Goal: Information Seeking & Learning: Learn about a topic

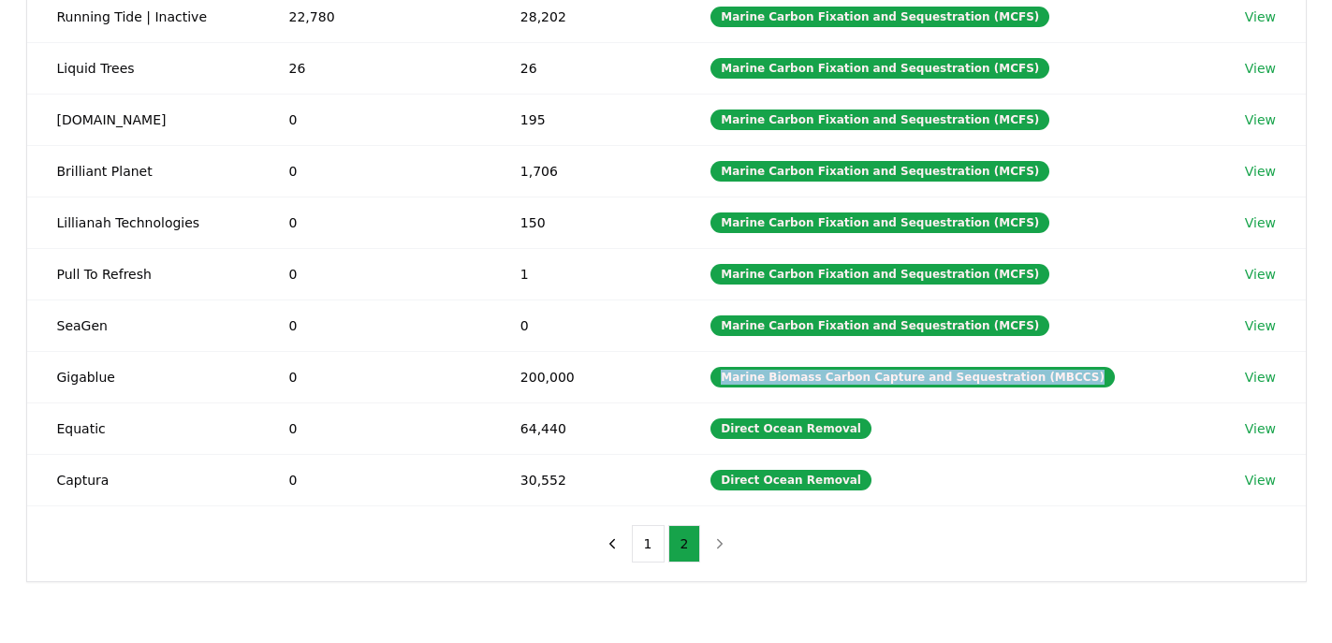
scroll to position [318, 0]
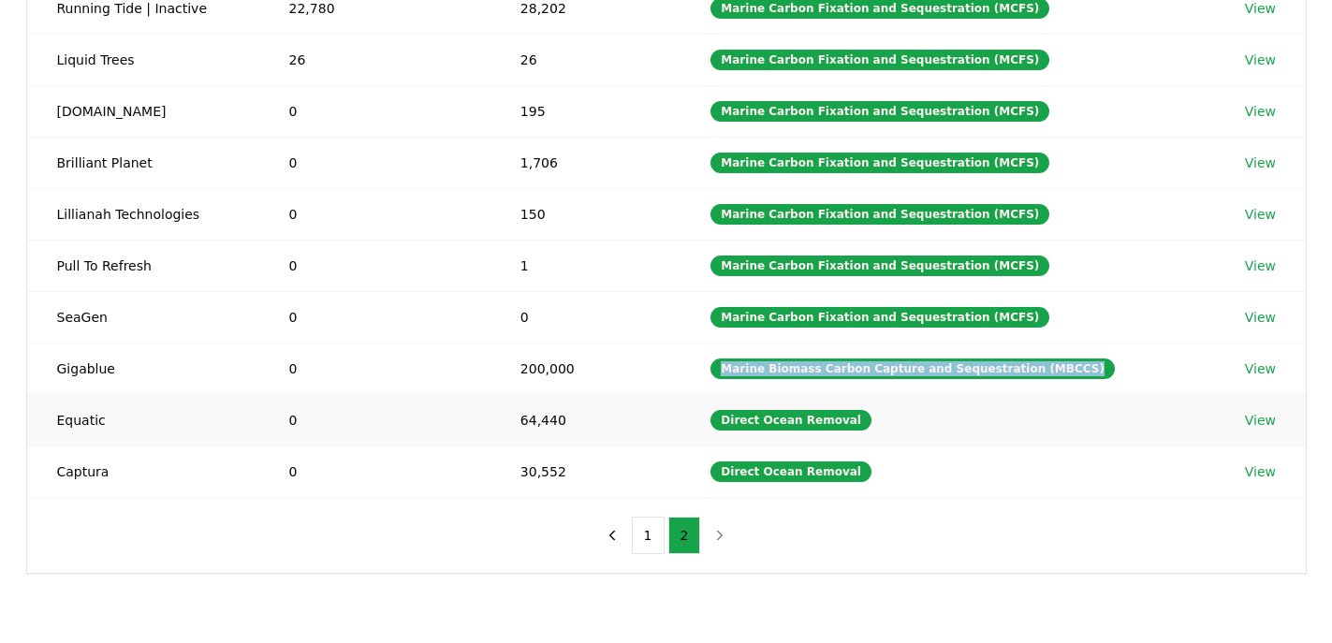
click at [1261, 416] on link "View" at bounding box center [1260, 420] width 31 height 19
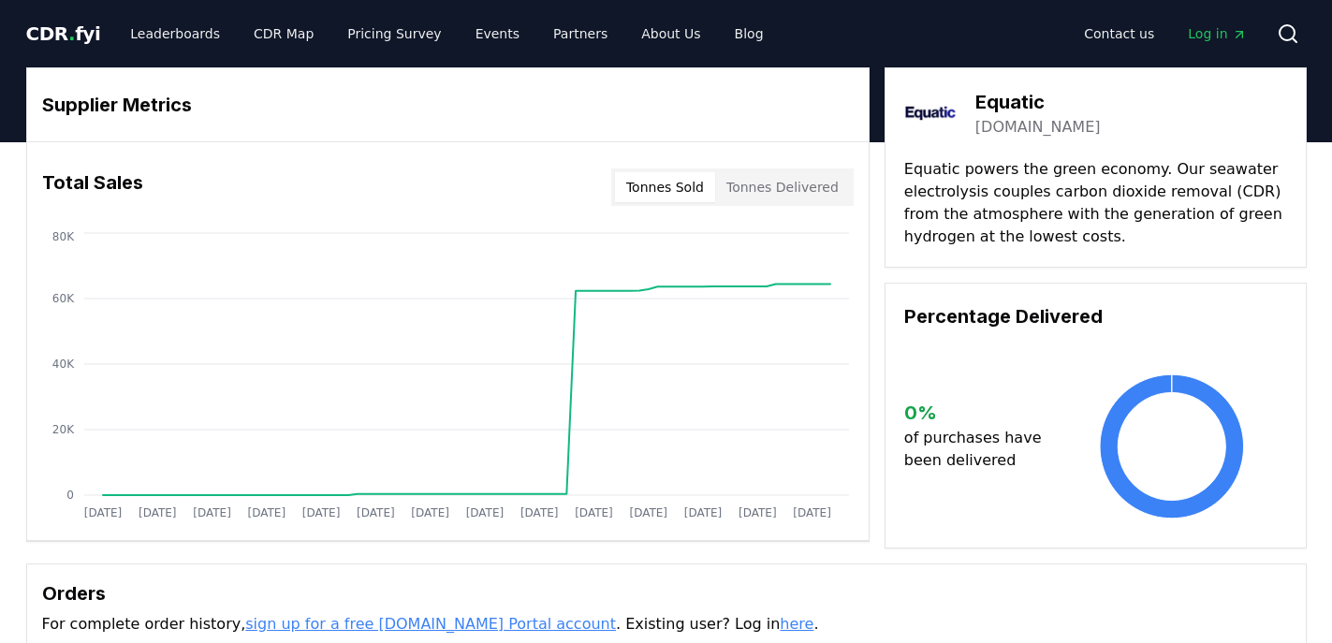
drag, startPoint x: 1178, startPoint y: 162, endPoint x: 978, endPoint y: 194, distance: 202.8
drag, startPoint x: 978, startPoint y: 195, endPoint x: 1184, endPoint y: 173, distance: 207.0
click at [1184, 173] on p "Equatic powers the green economy. Our seawater electrolysis couples carbon diox…" at bounding box center [1095, 203] width 383 height 90
click at [1169, 156] on div "Equatic equatic.tech Equatic powers the green economy. Our seawater electrolysi…" at bounding box center [1095, 167] width 422 height 200
drag, startPoint x: 1178, startPoint y: 171, endPoint x: 978, endPoint y: 194, distance: 201.5
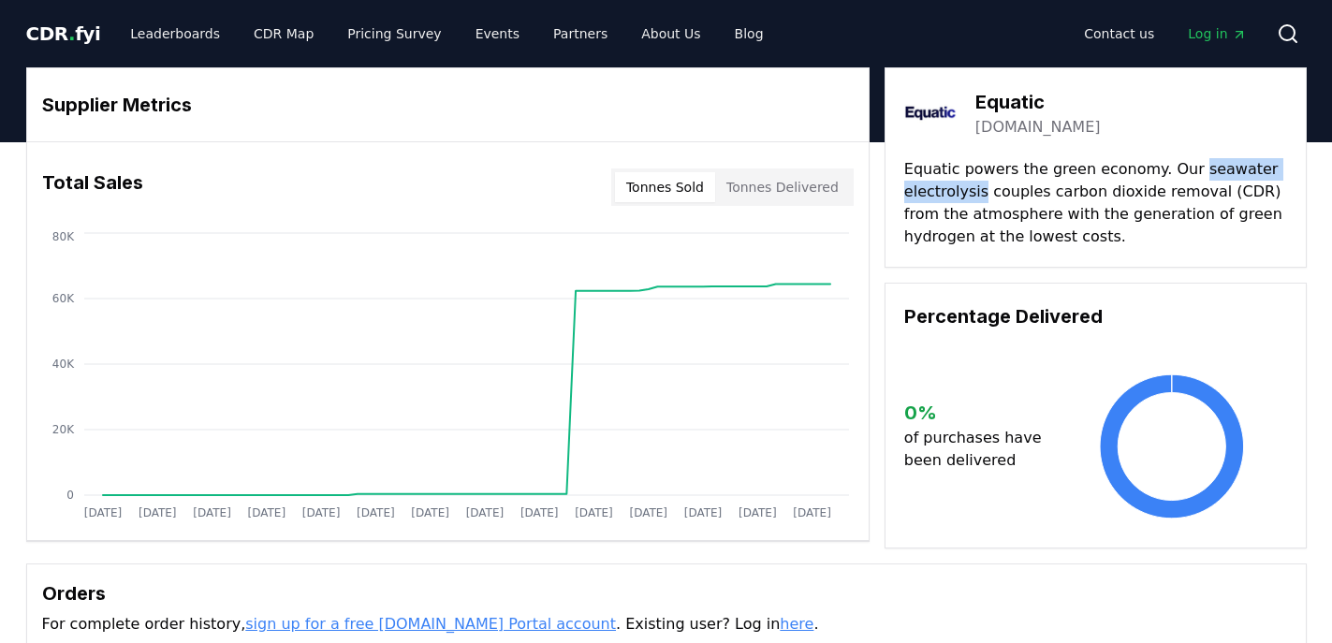
click at [978, 194] on p "Equatic powers the green economy. Our seawater electrolysis couples carbon diox…" at bounding box center [1095, 203] width 383 height 90
copy p "seawater electrolysis"
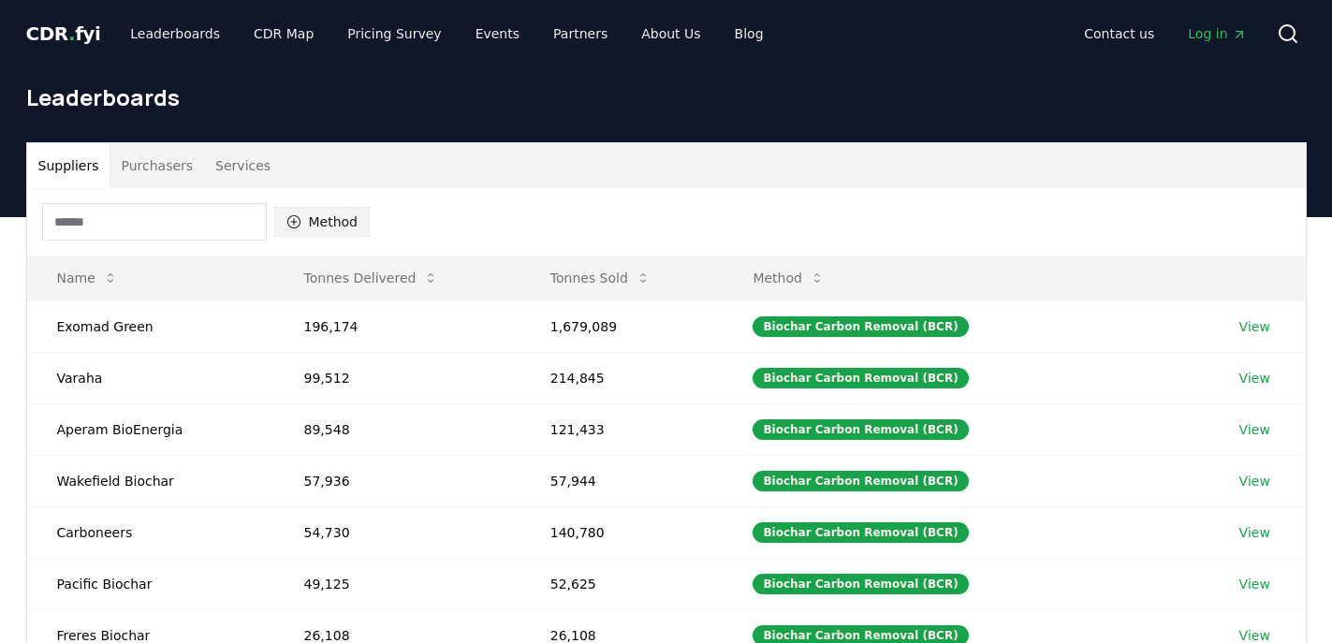
click at [310, 225] on button "Method" at bounding box center [322, 222] width 96 height 30
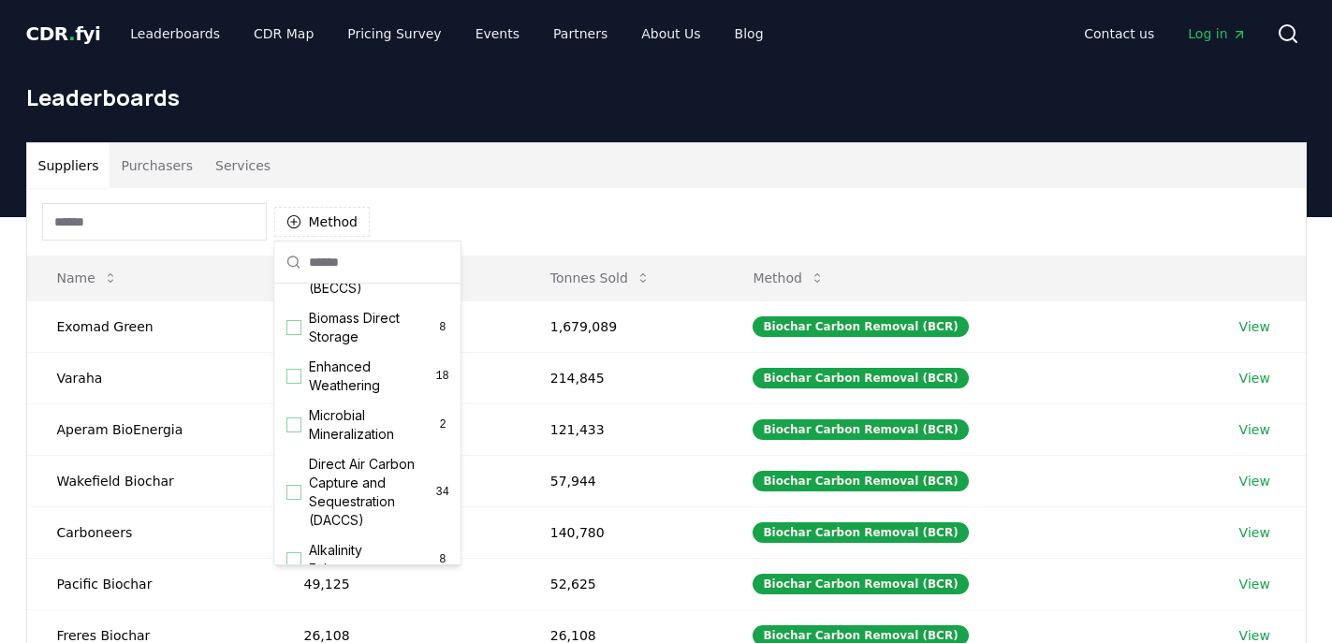
scroll to position [584, 0]
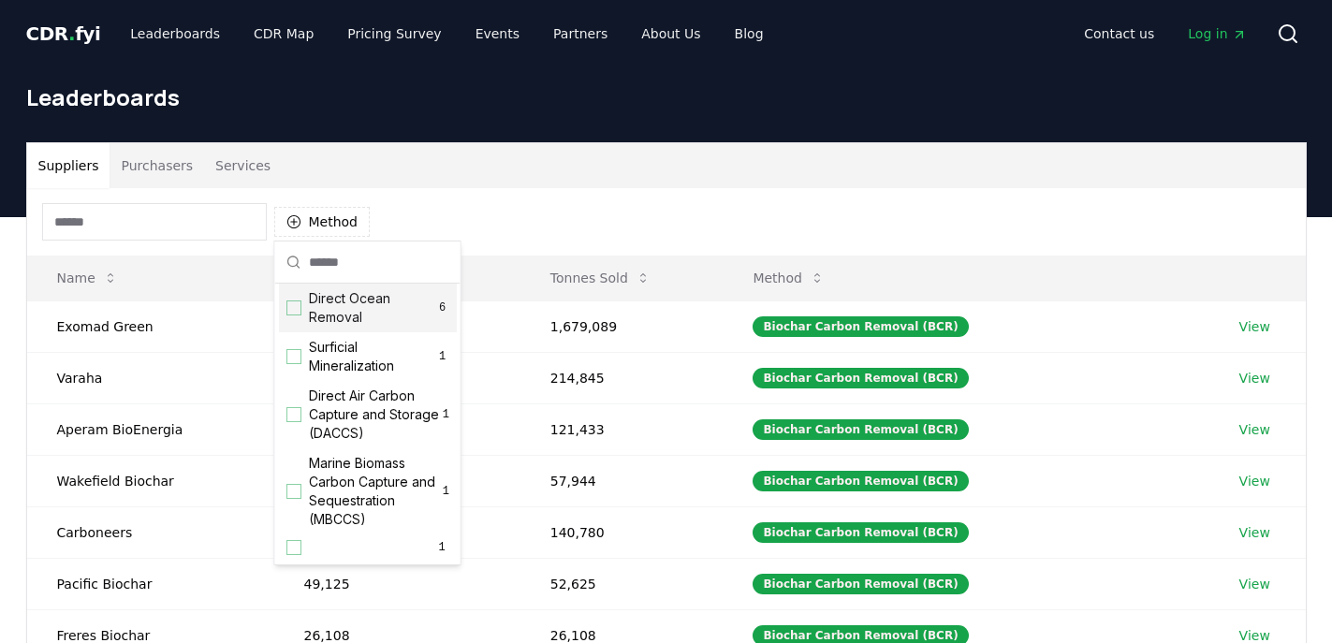
click at [294, 308] on div "Suggestions" at bounding box center [293, 307] width 15 height 15
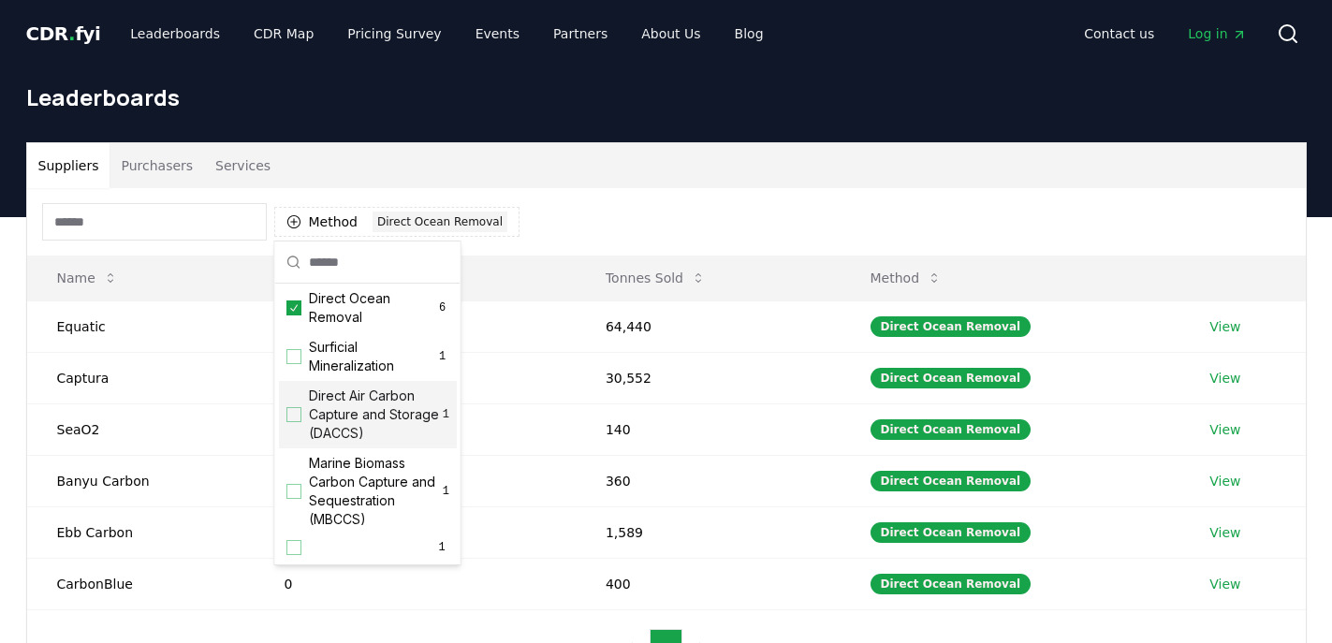
click at [572, 143] on div "Suppliers Purchasers Services" at bounding box center [666, 165] width 1278 height 45
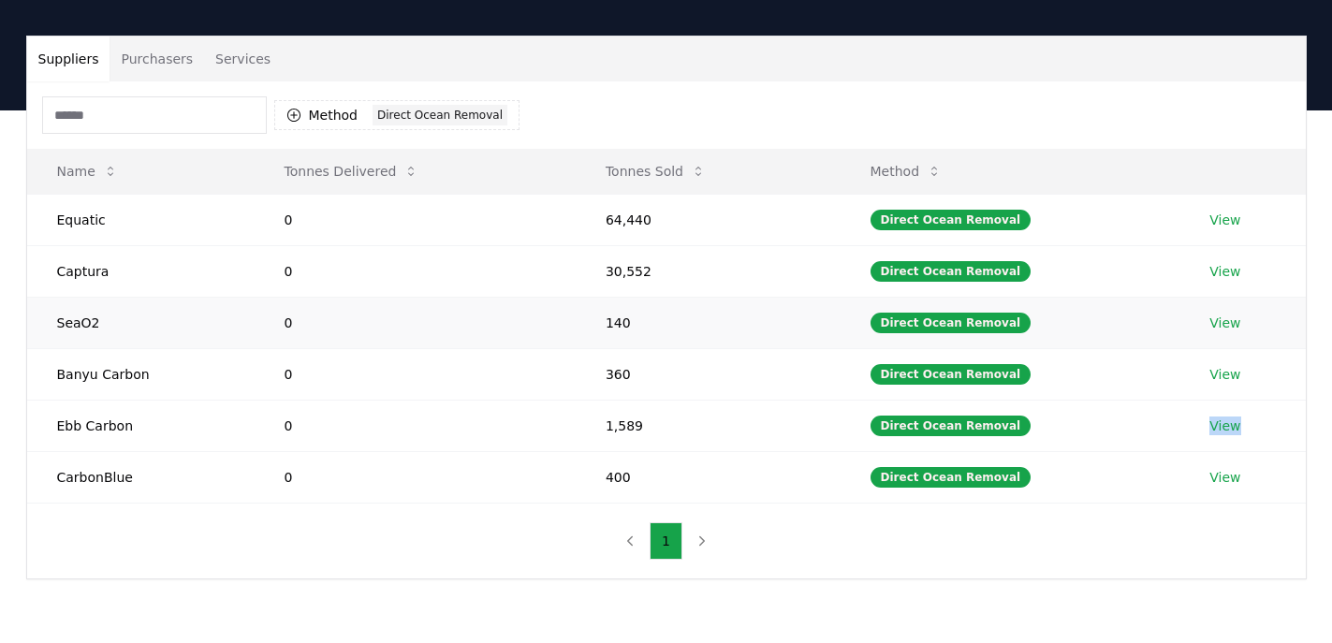
scroll to position [0, 0]
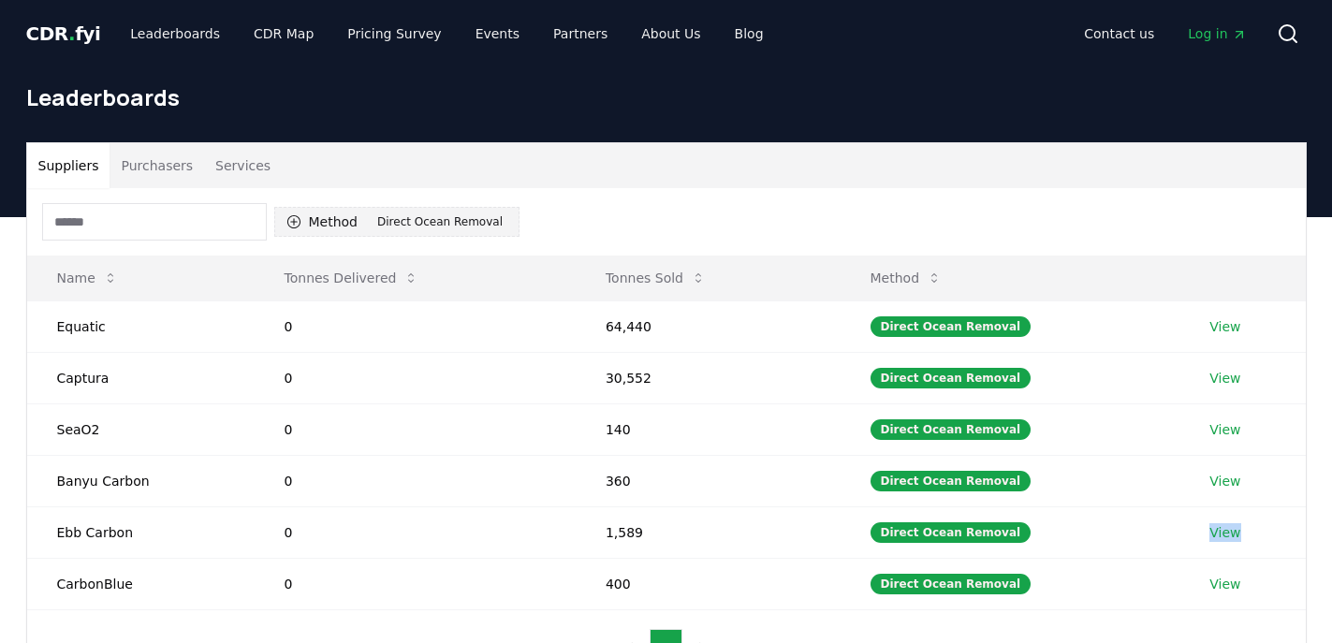
click at [326, 219] on button "Method 1 Direct Ocean Removal" at bounding box center [396, 222] width 245 height 30
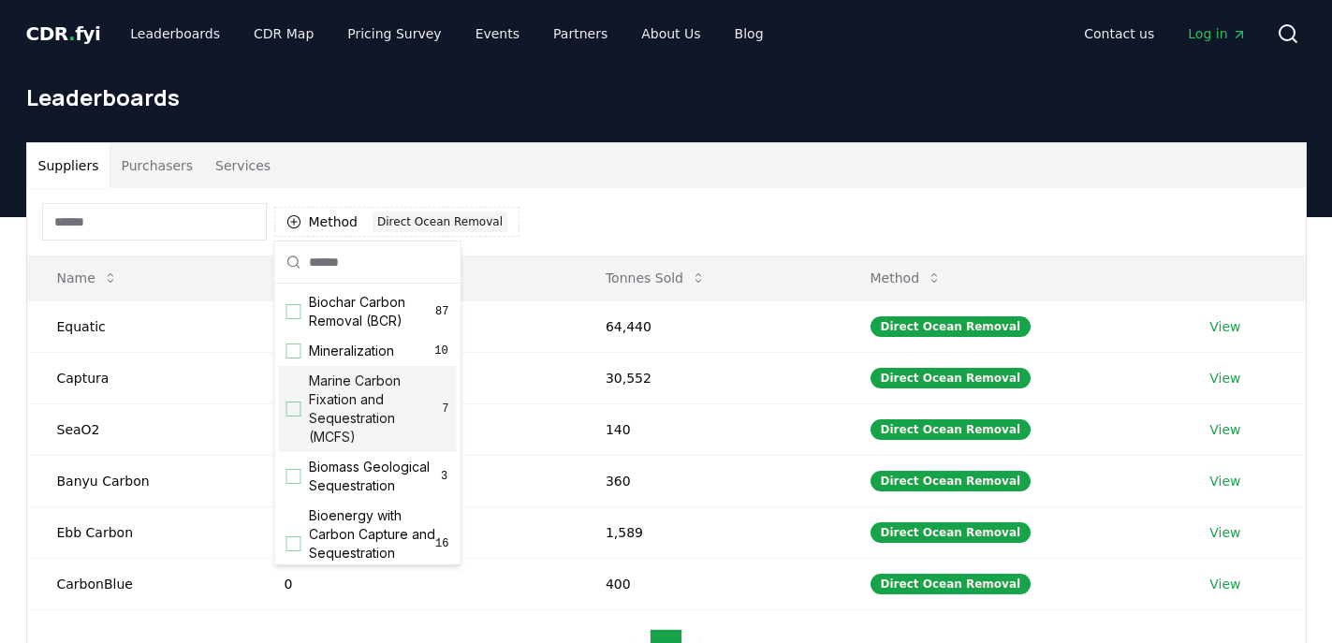
click at [289, 408] on div "Suggestions" at bounding box center [293, 408] width 15 height 15
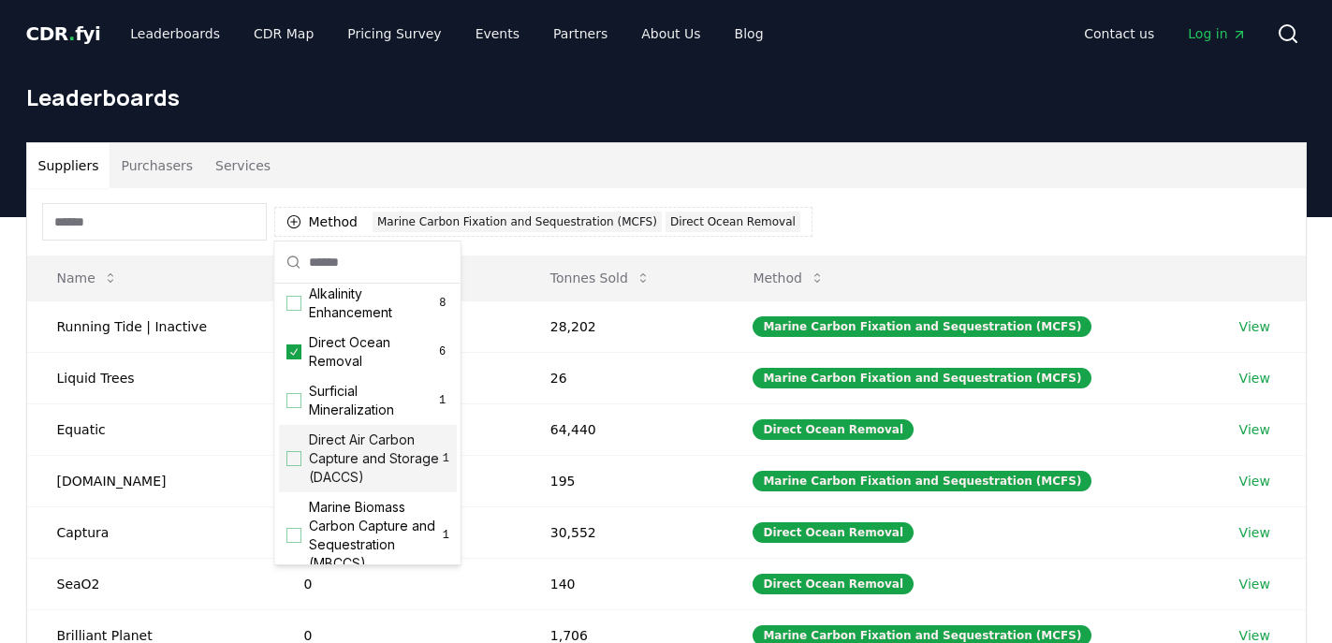
scroll to position [502, 0]
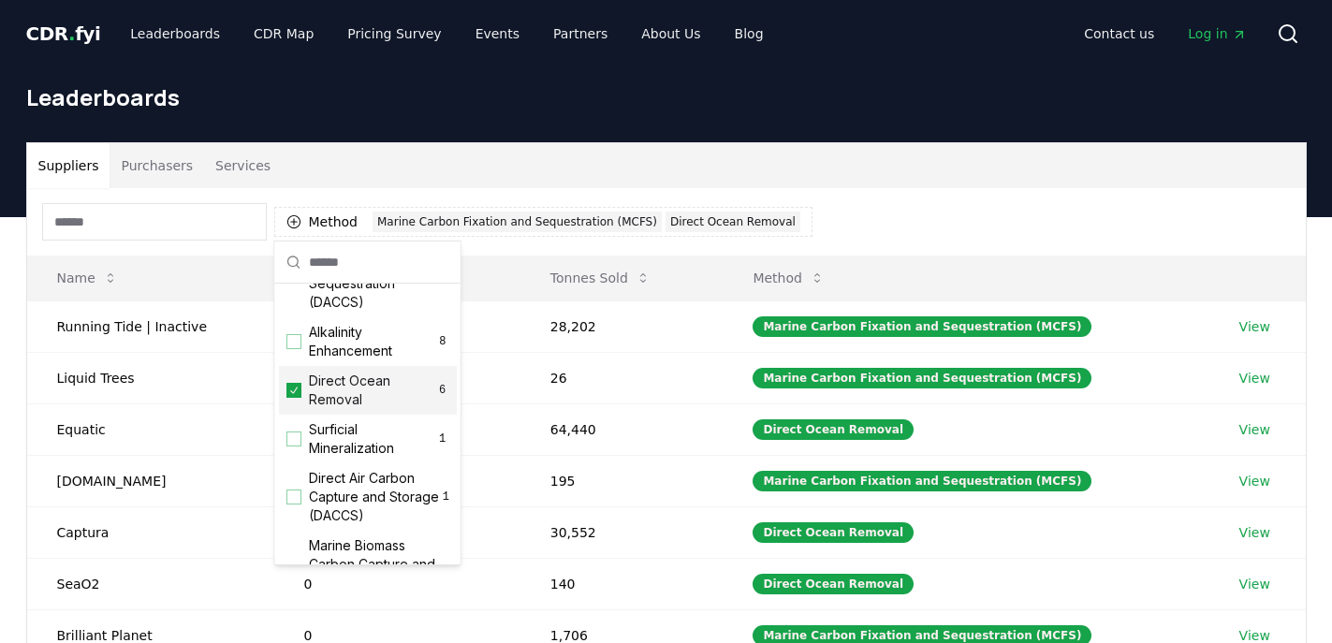
click at [289, 389] on icon "Suggestions" at bounding box center [293, 390] width 13 height 15
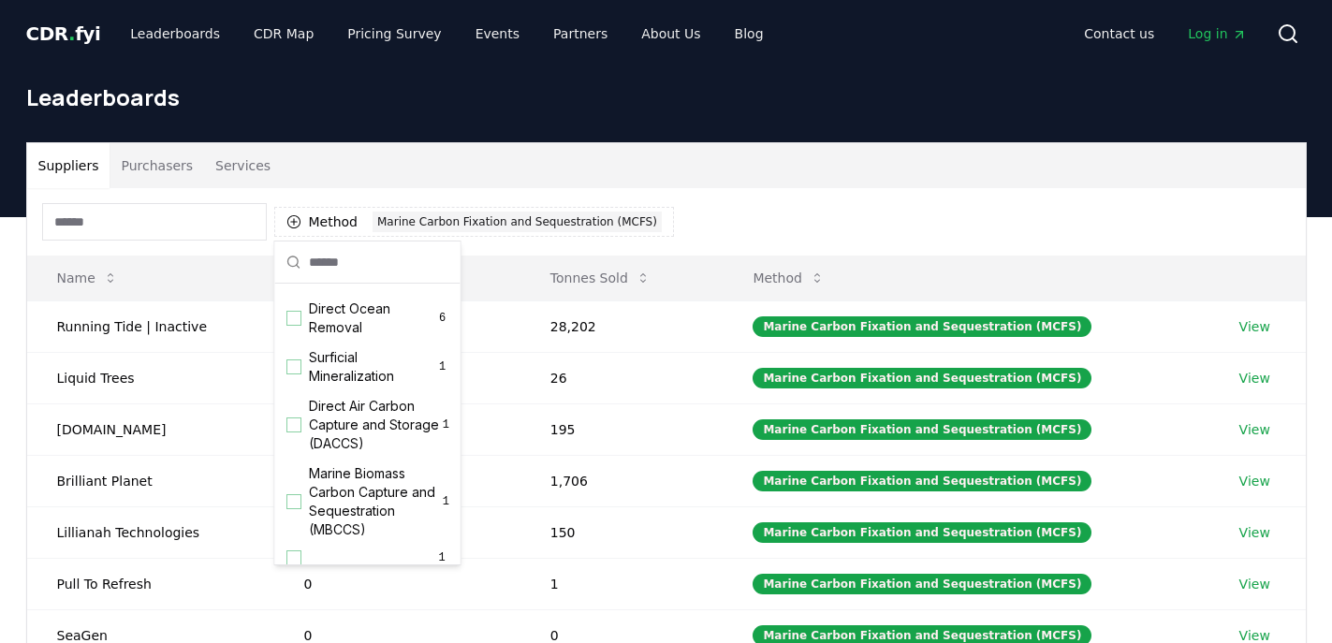
scroll to position [622, 0]
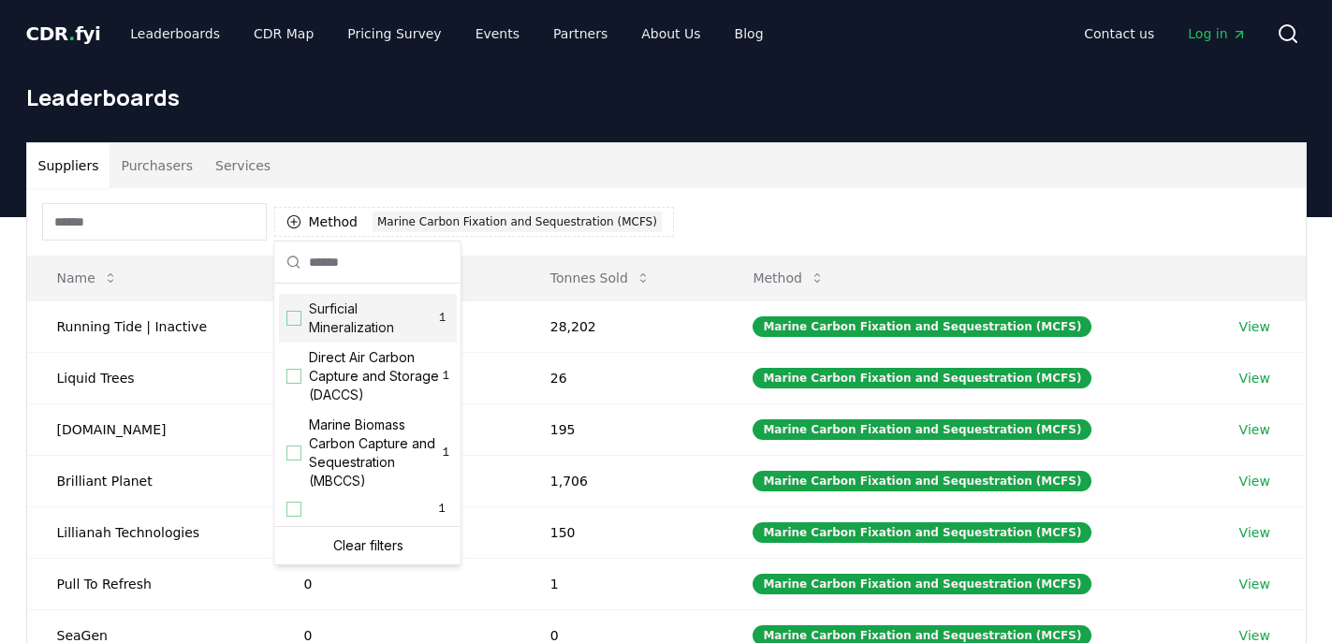
click at [768, 188] on div "Method 1 Marine Carbon Fixation and Sequestration (MCFS)" at bounding box center [666, 221] width 1278 height 67
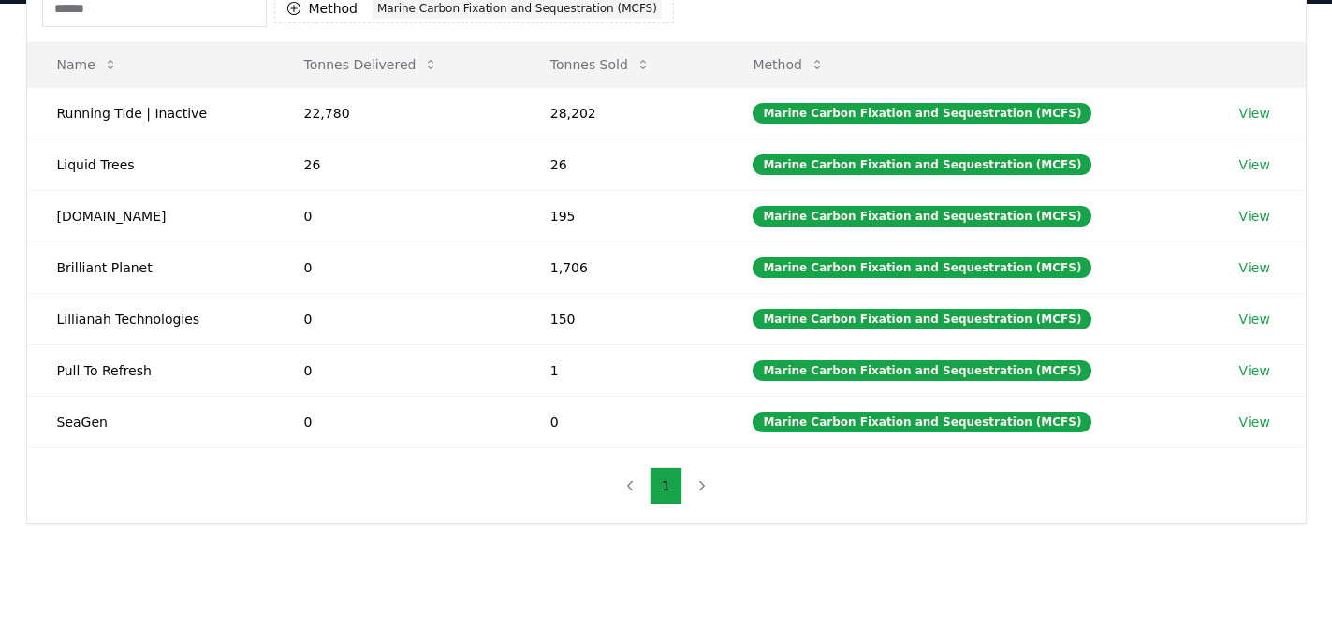
scroll to position [71, 0]
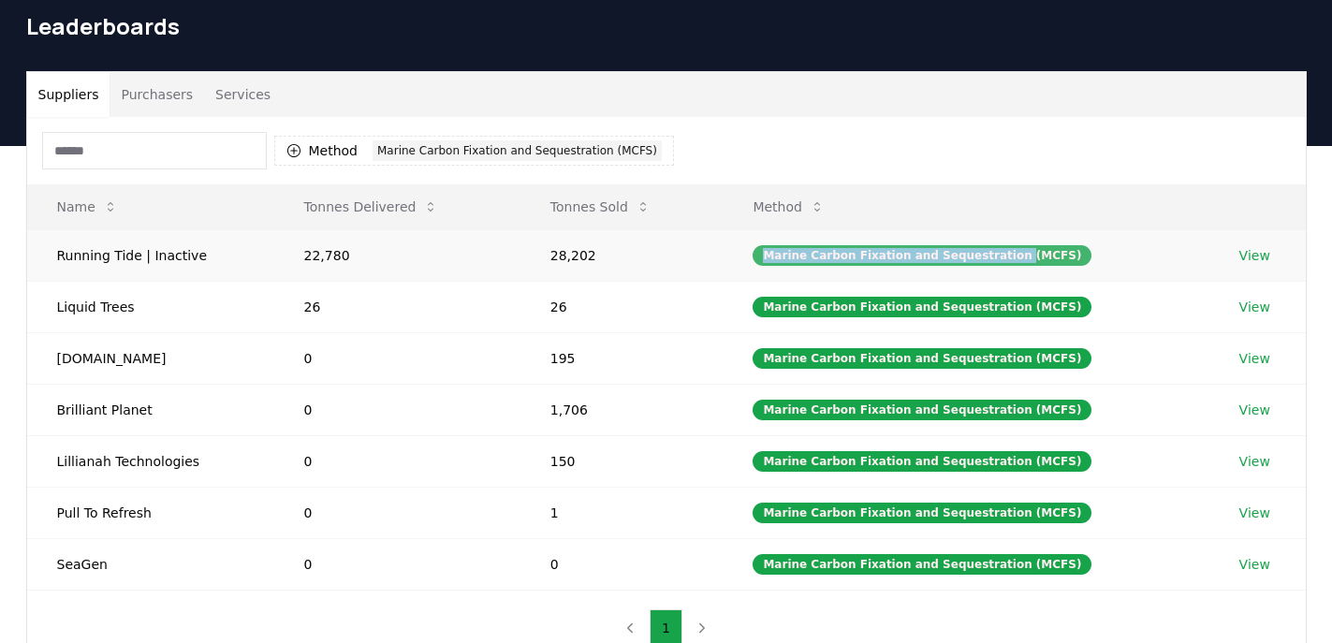
drag, startPoint x: 1019, startPoint y: 256, endPoint x: 780, endPoint y: 260, distance: 238.7
click at [780, 260] on div "Marine Carbon Fixation and Sequestration (MCFS)" at bounding box center [921, 255] width 339 height 21
copy div "Marine Carbon Fixation and Sequestration"
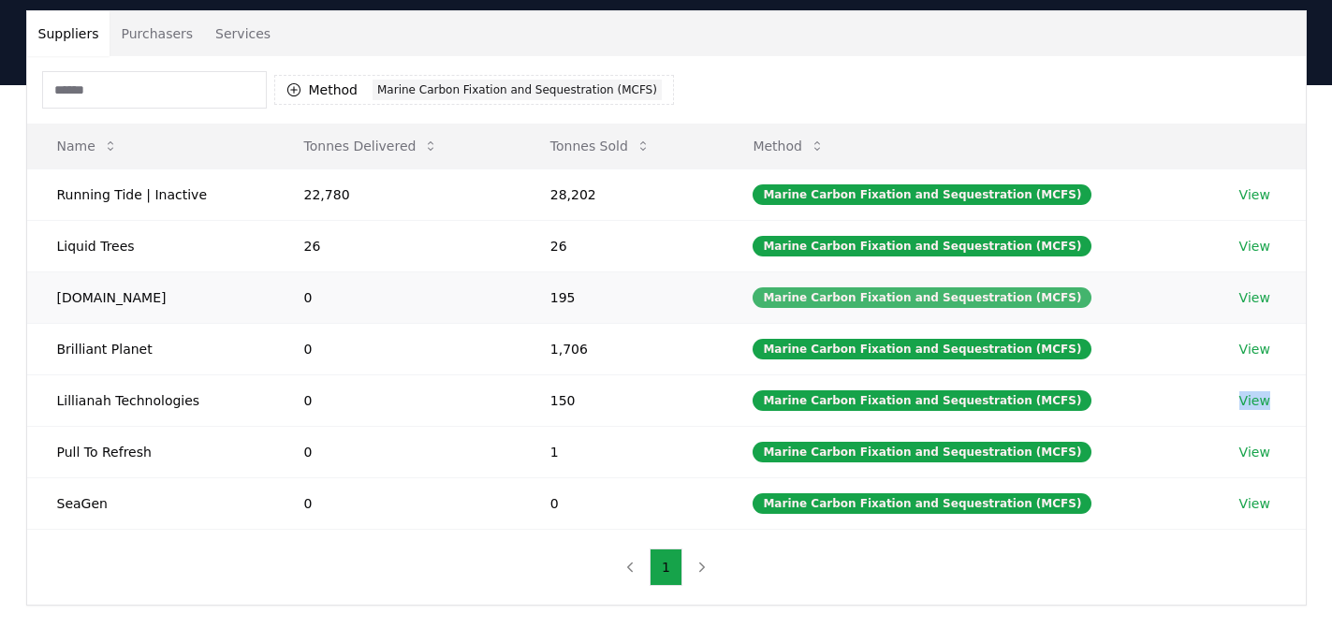
scroll to position [121, 0]
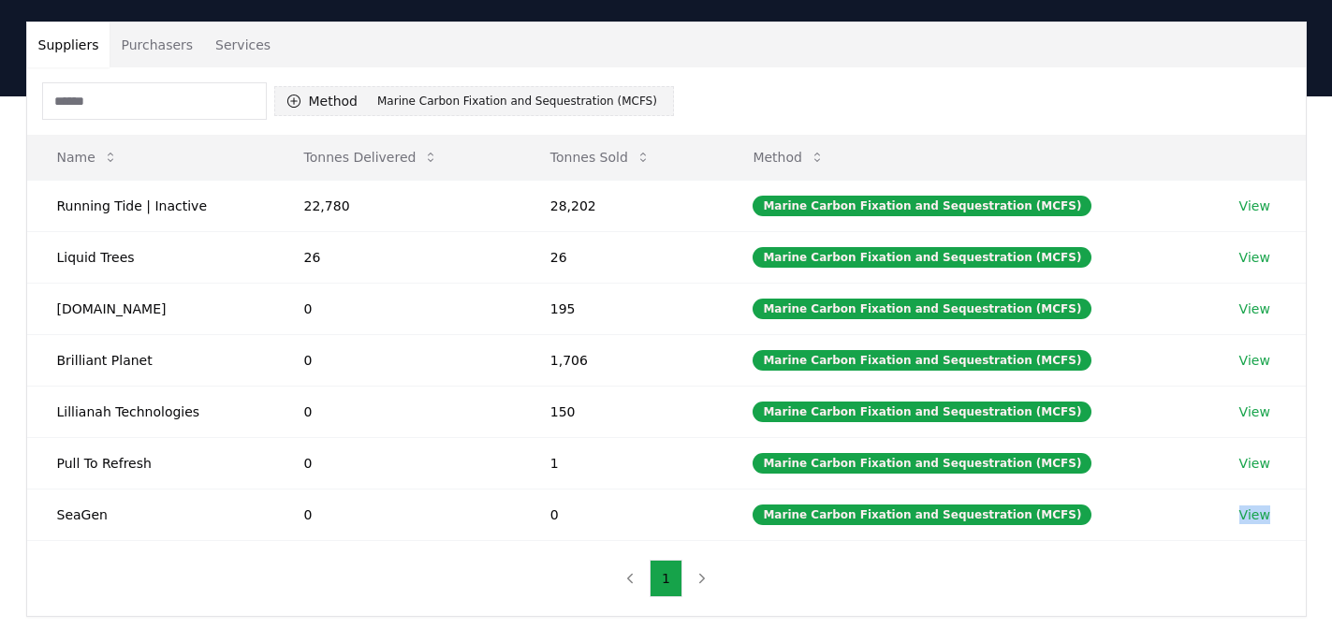
click at [492, 96] on div "Marine Carbon Fixation and Sequestration (MCFS)" at bounding box center [516, 101] width 289 height 21
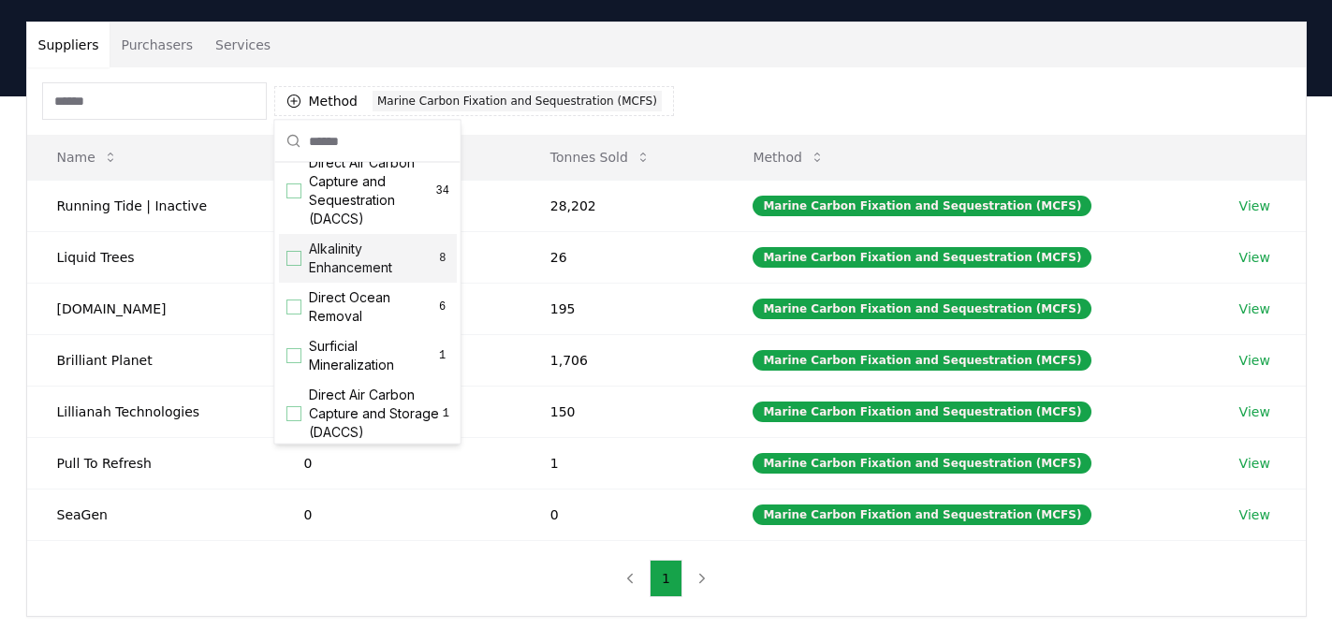
scroll to position [622, 0]
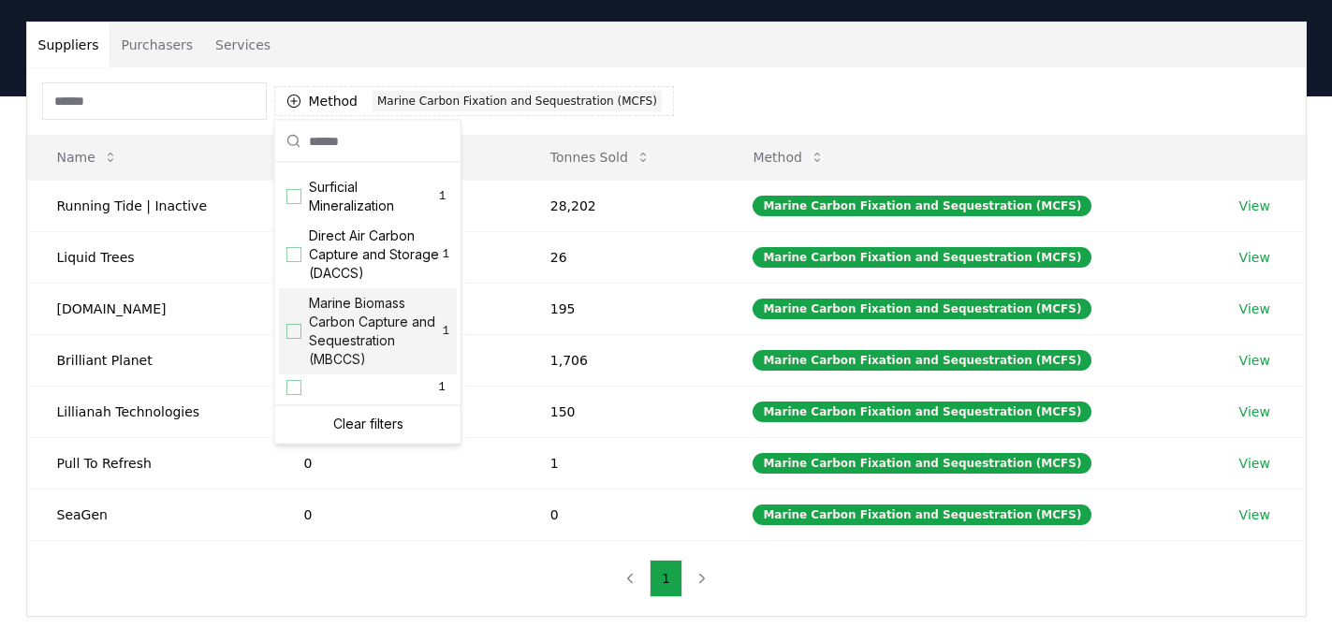
click at [290, 335] on div "Suggestions" at bounding box center [293, 332] width 15 height 15
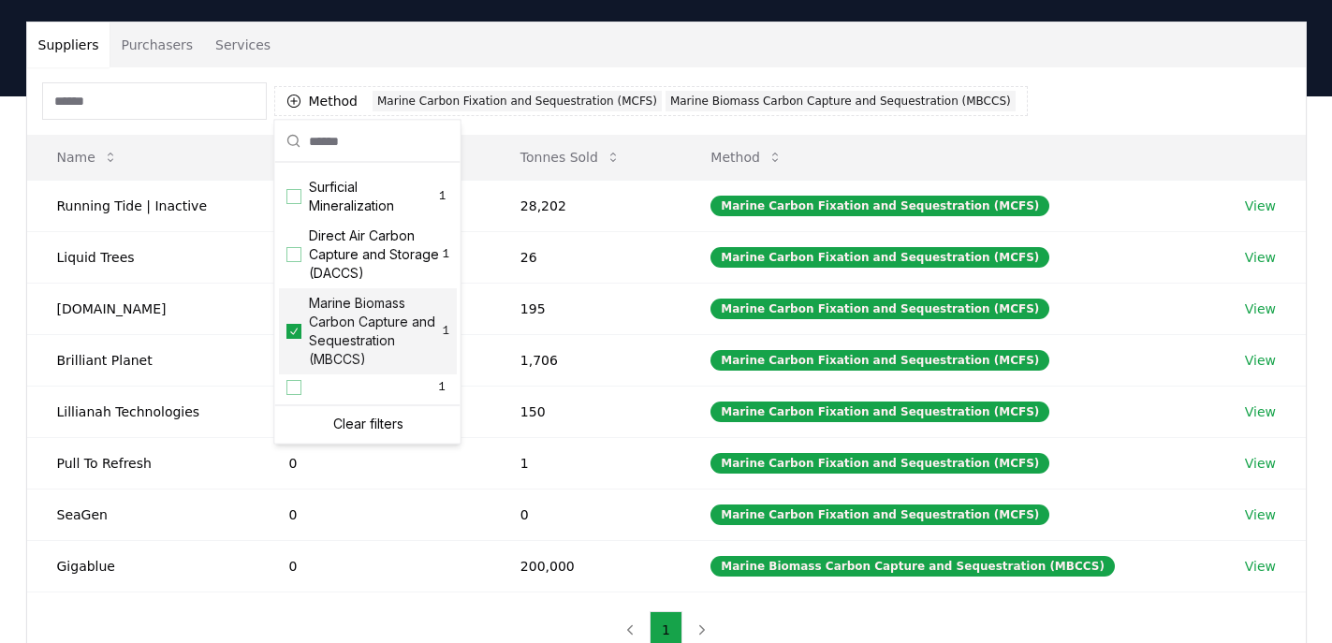
scroll to position [0, 0]
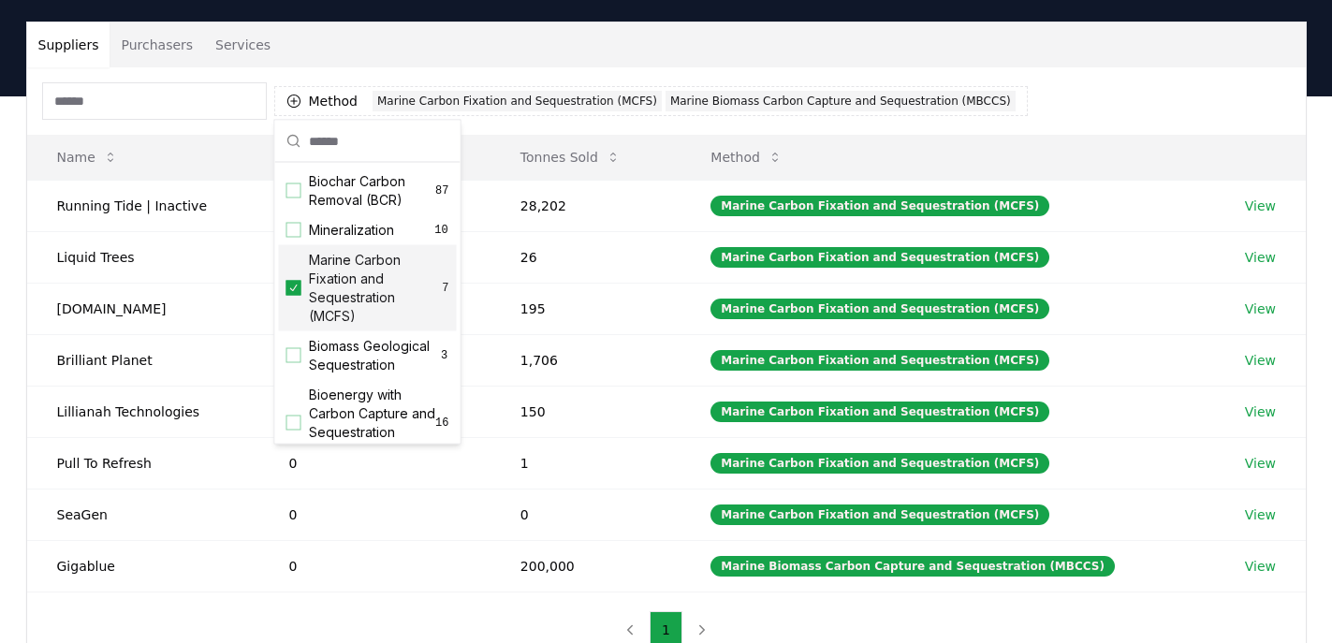
click at [292, 288] on icon "Suggestions" at bounding box center [293, 288] width 13 height 15
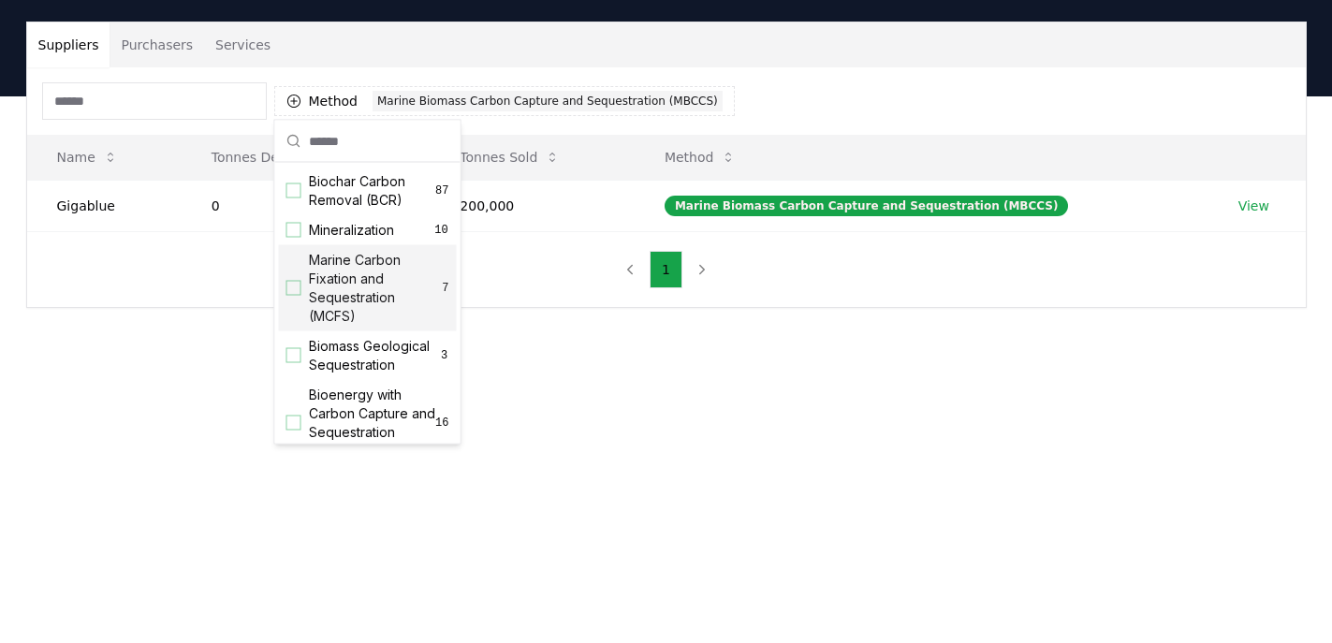
click at [741, 319] on div "Suppliers Purchasers Services Method 1 Marine Biomass Carbon Capture and Seques…" at bounding box center [666, 239] width 1332 height 286
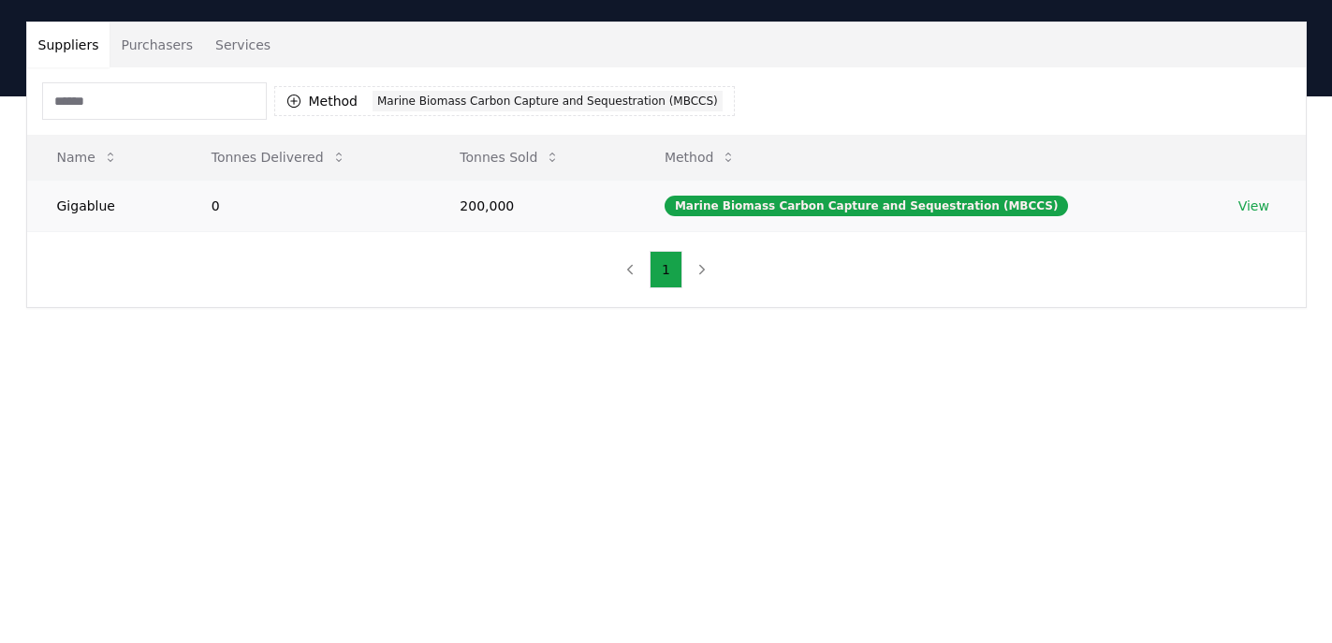
click at [1238, 199] on link "View" at bounding box center [1253, 206] width 31 height 19
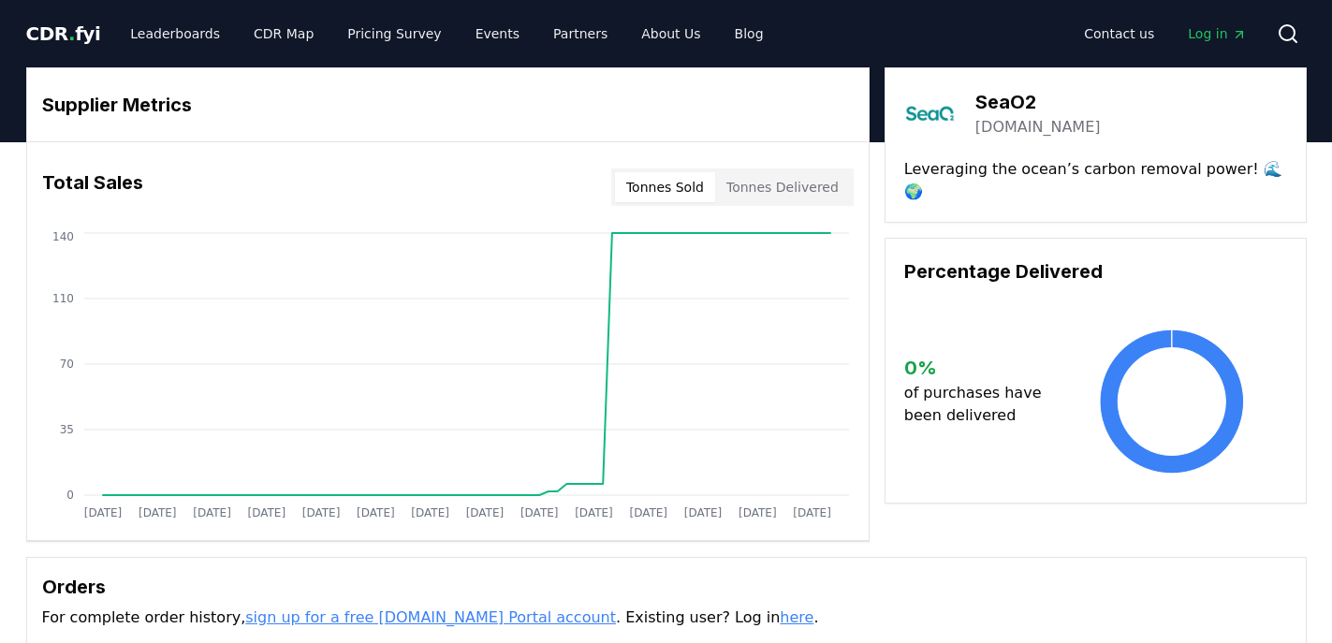
click at [1000, 131] on link "seao2.com" at bounding box center [1037, 127] width 125 height 22
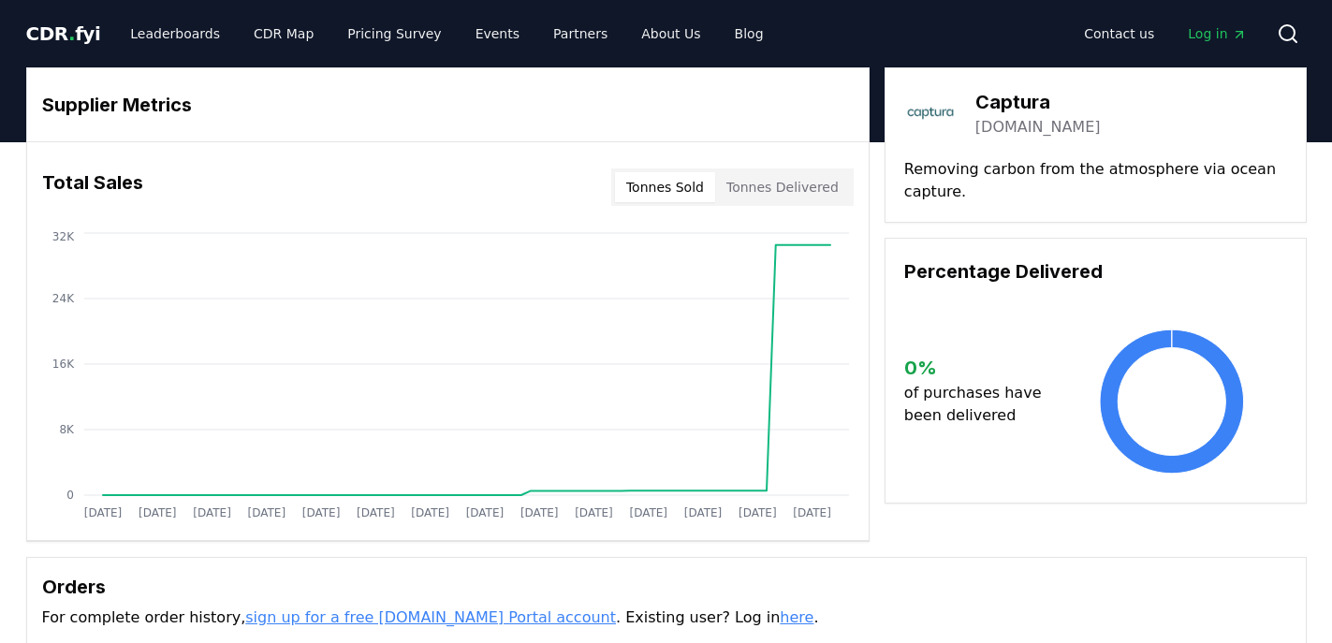
click at [998, 132] on link "[DOMAIN_NAME]" at bounding box center [1037, 127] width 125 height 22
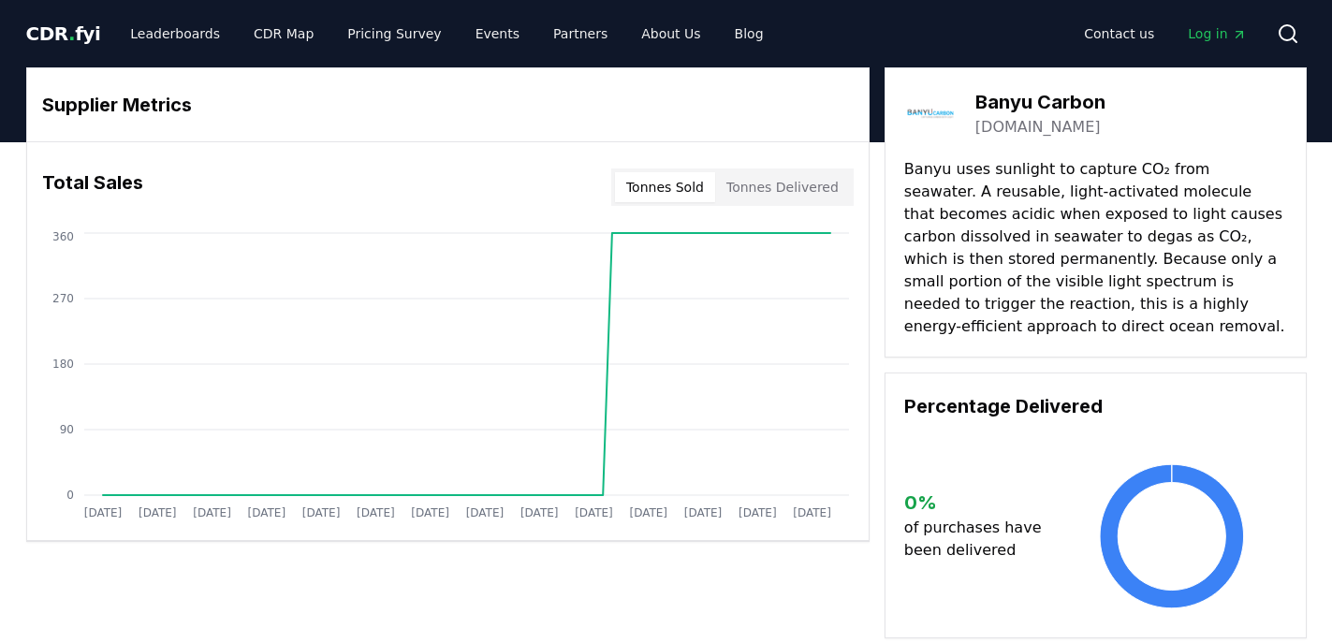
click at [1004, 127] on link "[DOMAIN_NAME]" at bounding box center [1037, 127] width 125 height 22
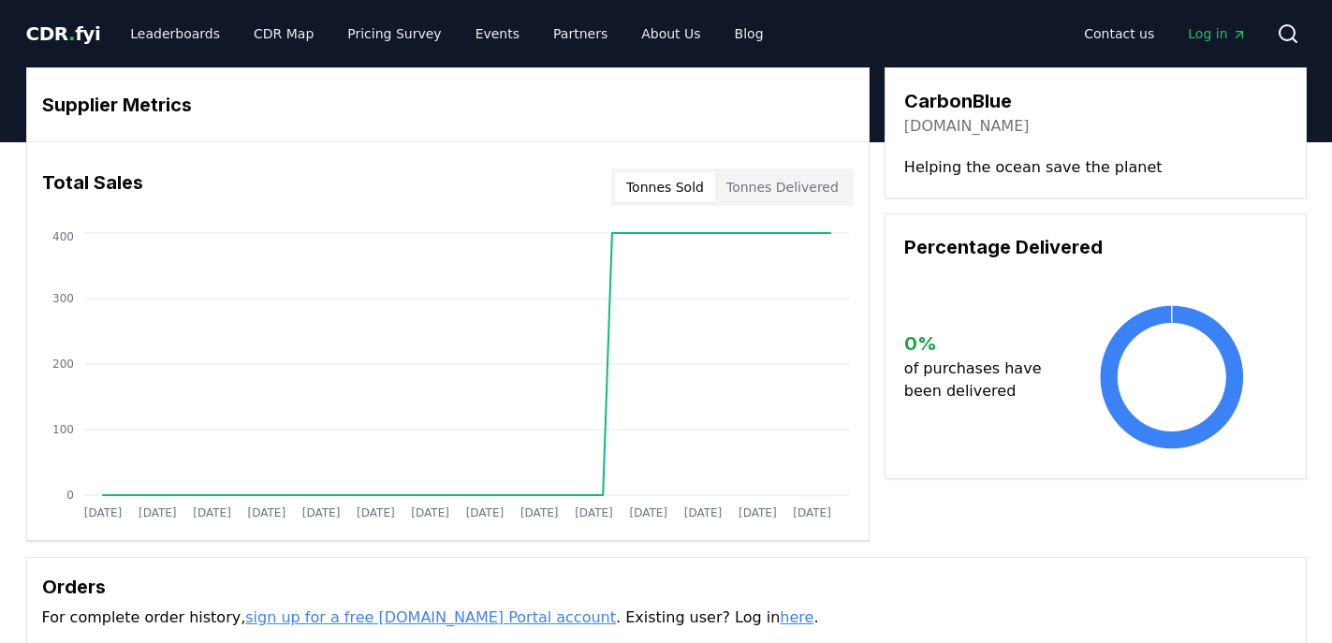
click at [923, 125] on link "[DOMAIN_NAME]" at bounding box center [966, 126] width 125 height 22
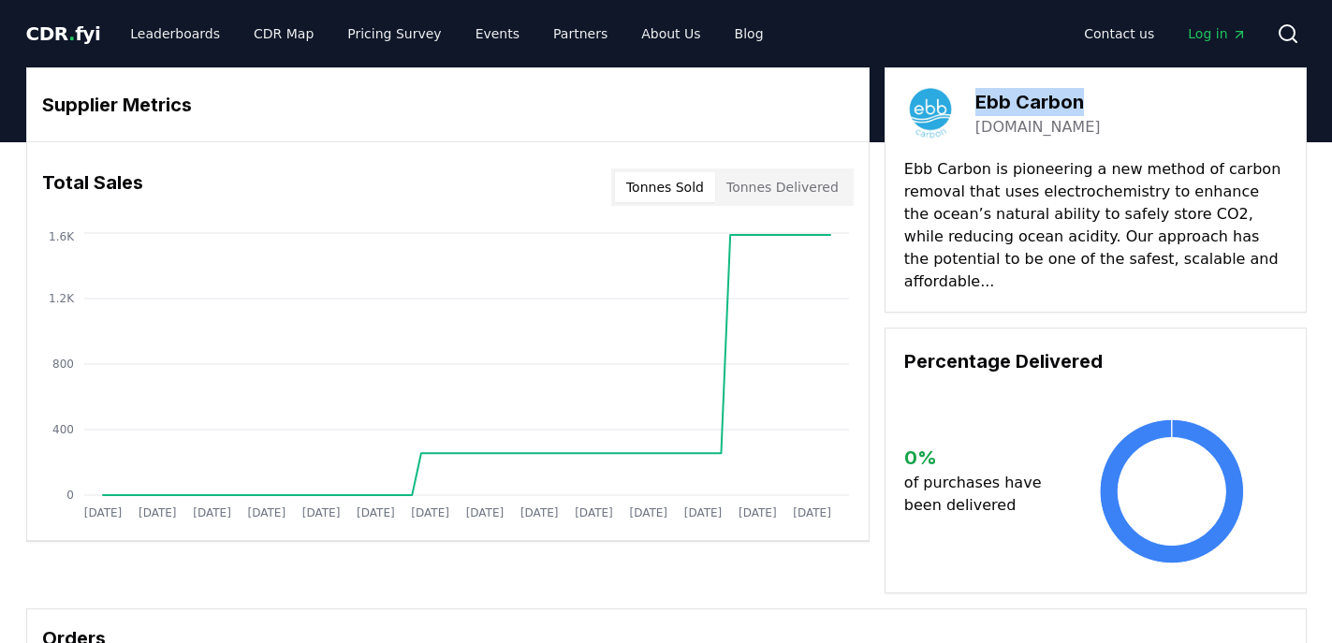
drag, startPoint x: 1084, startPoint y: 109, endPoint x: 977, endPoint y: 105, distance: 106.7
click at [977, 105] on div "Ebb Carbon [DOMAIN_NAME]" at bounding box center [1095, 113] width 383 height 52
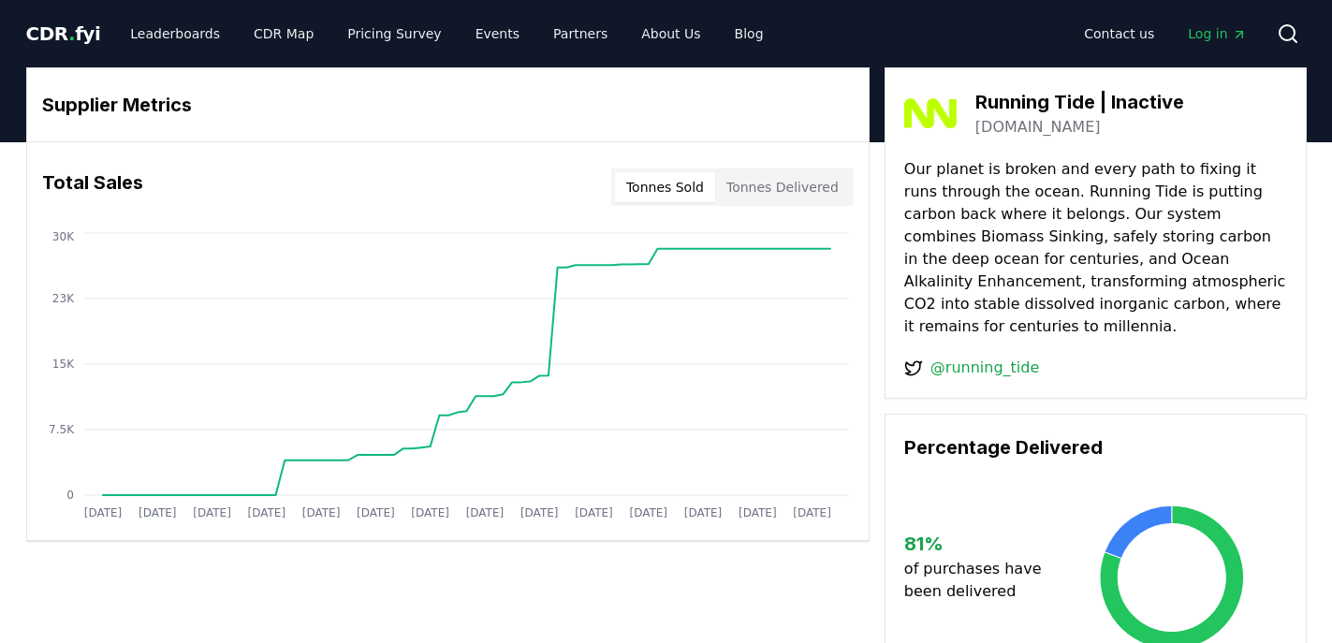
click at [1057, 138] on div "Running Tide | Inactive runningtide.com" at bounding box center [1095, 113] width 383 height 52
click at [1057, 136] on link "runningtide.com" at bounding box center [1037, 127] width 125 height 22
click at [983, 372] on link "@running_tide" at bounding box center [984, 368] width 109 height 22
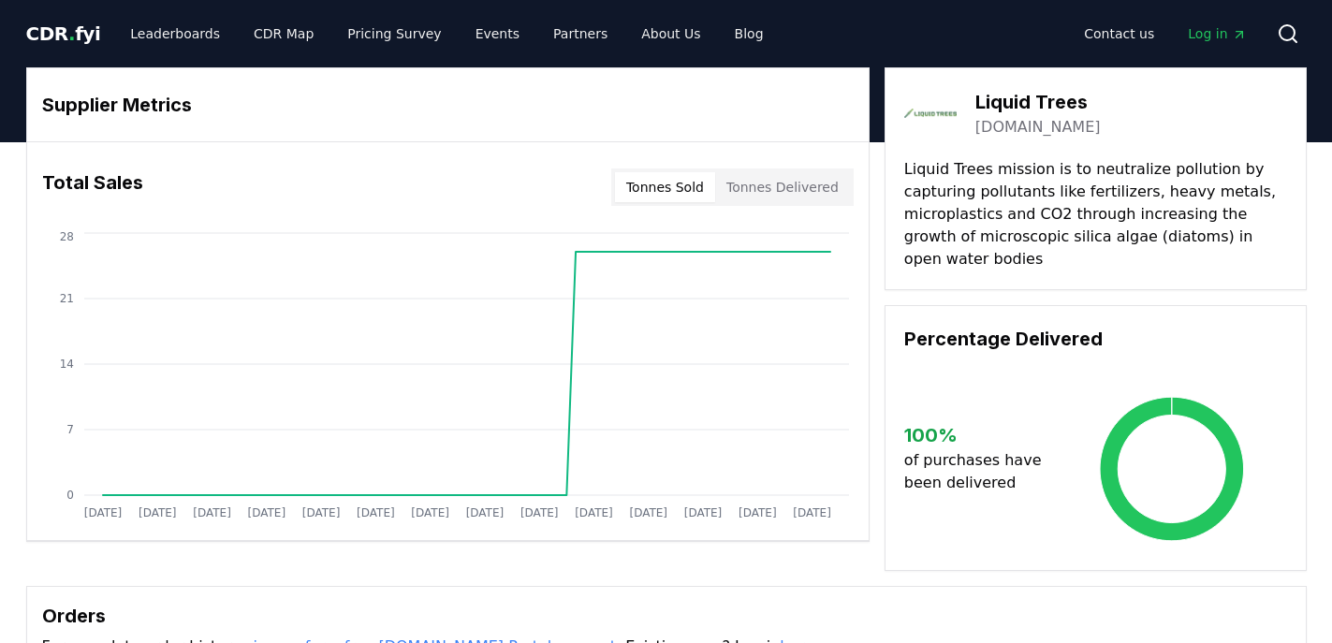
click at [1003, 125] on link "[DOMAIN_NAME]" at bounding box center [1037, 127] width 125 height 22
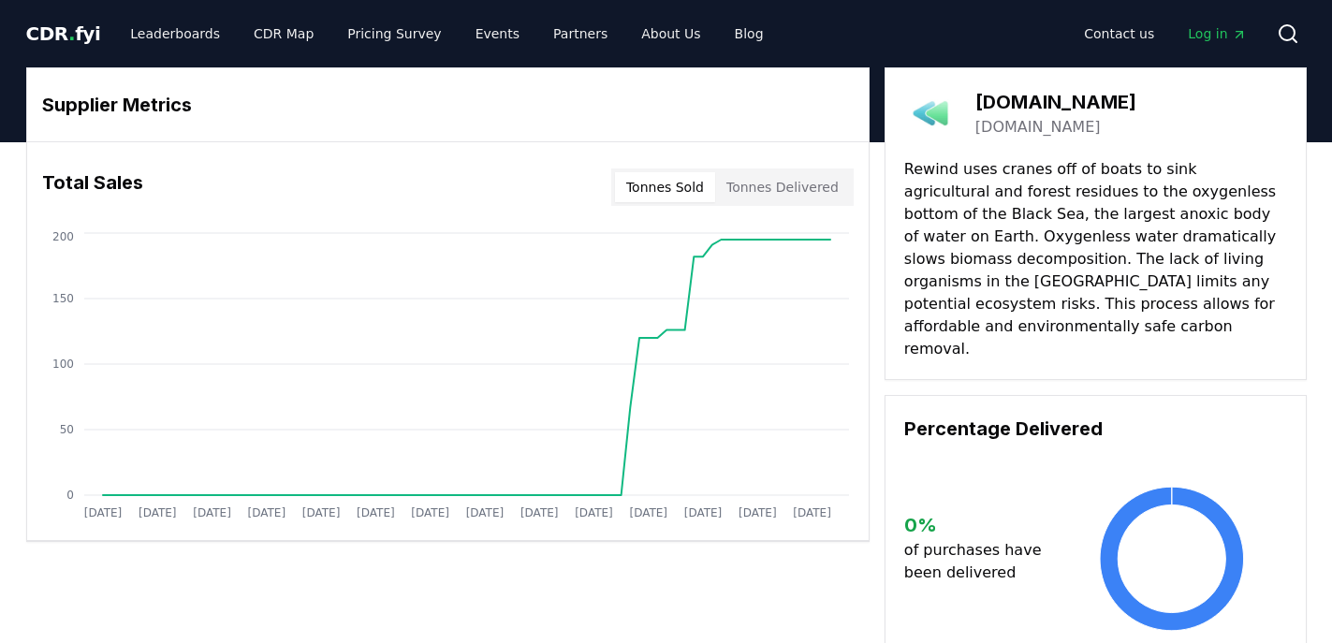
click at [983, 129] on link "[DOMAIN_NAME]" at bounding box center [1037, 127] width 125 height 22
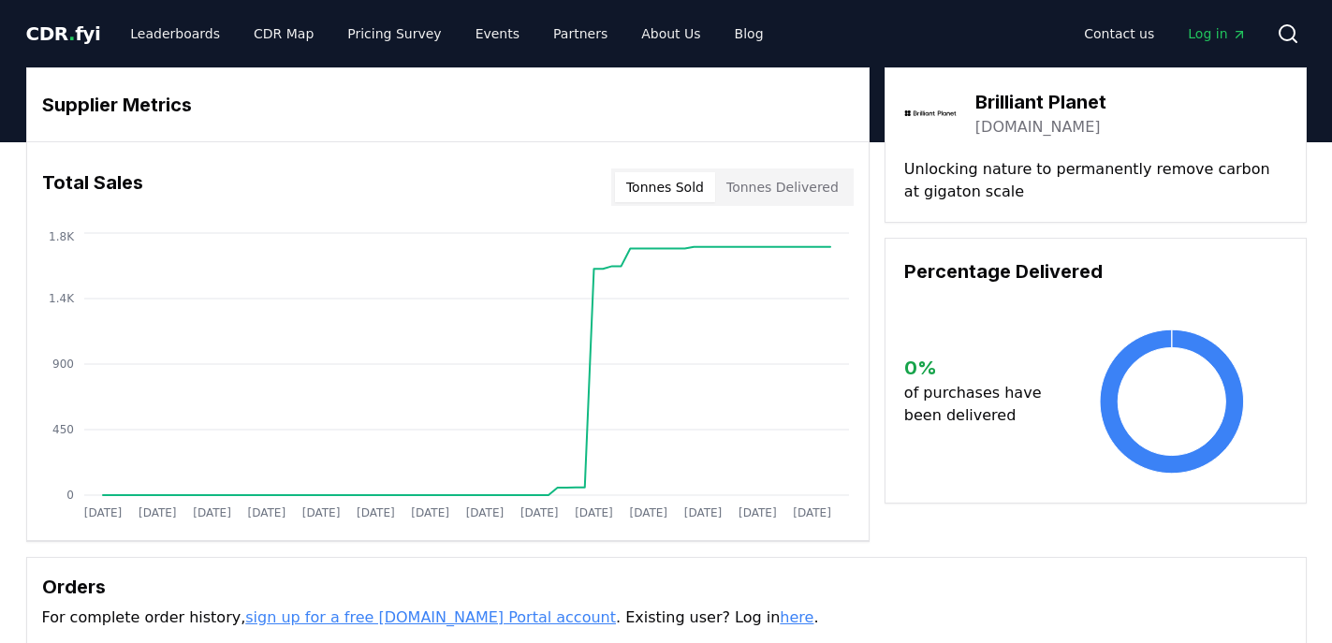
click at [995, 132] on link "brilliantplanet.com" at bounding box center [1037, 127] width 125 height 22
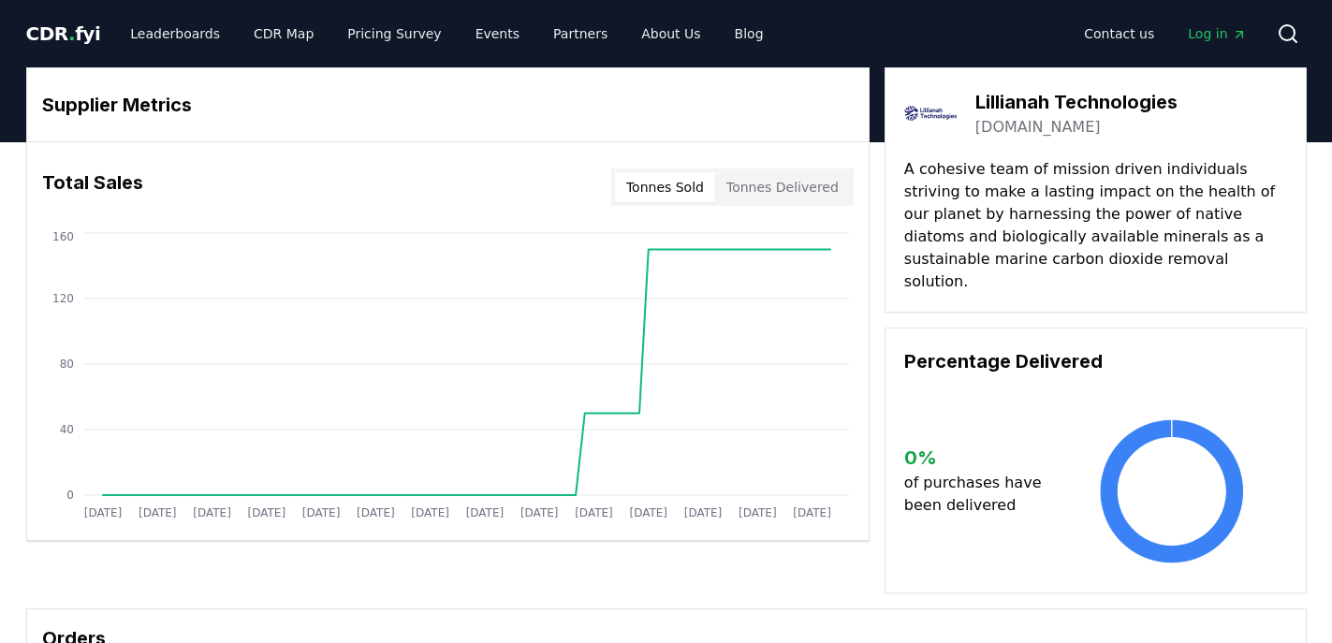
click at [1013, 133] on link "lillianah.com" at bounding box center [1037, 127] width 125 height 22
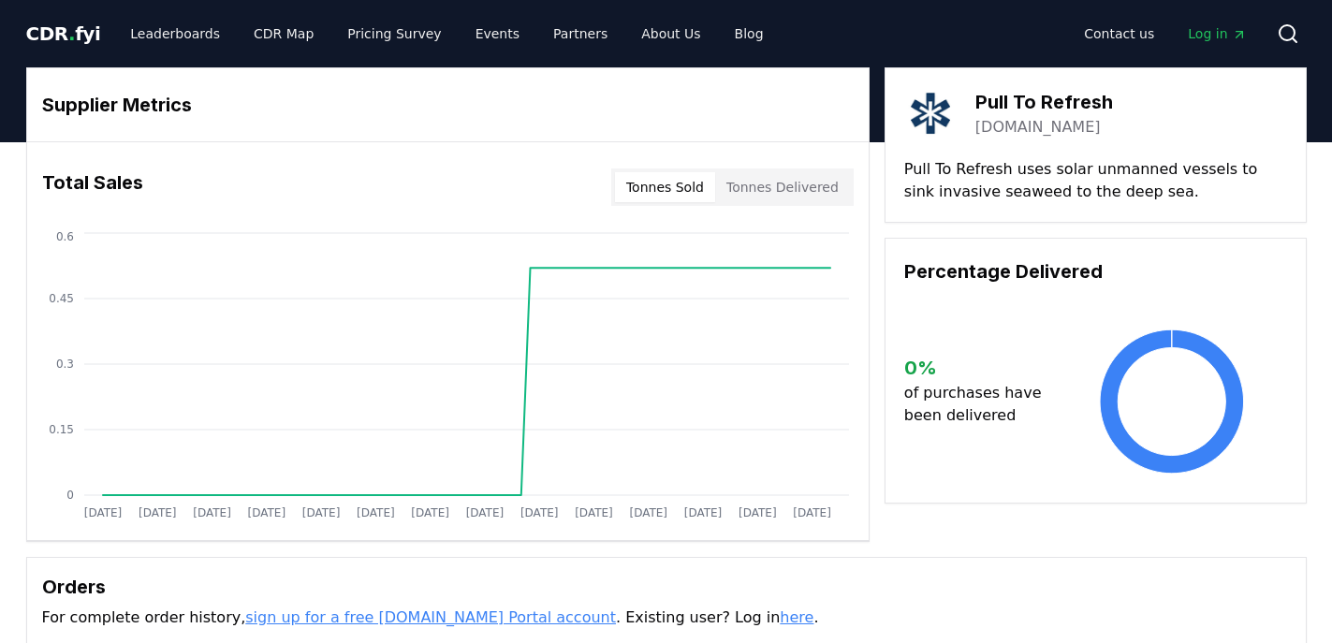
click at [995, 134] on link "[DOMAIN_NAME]" at bounding box center [1037, 127] width 125 height 22
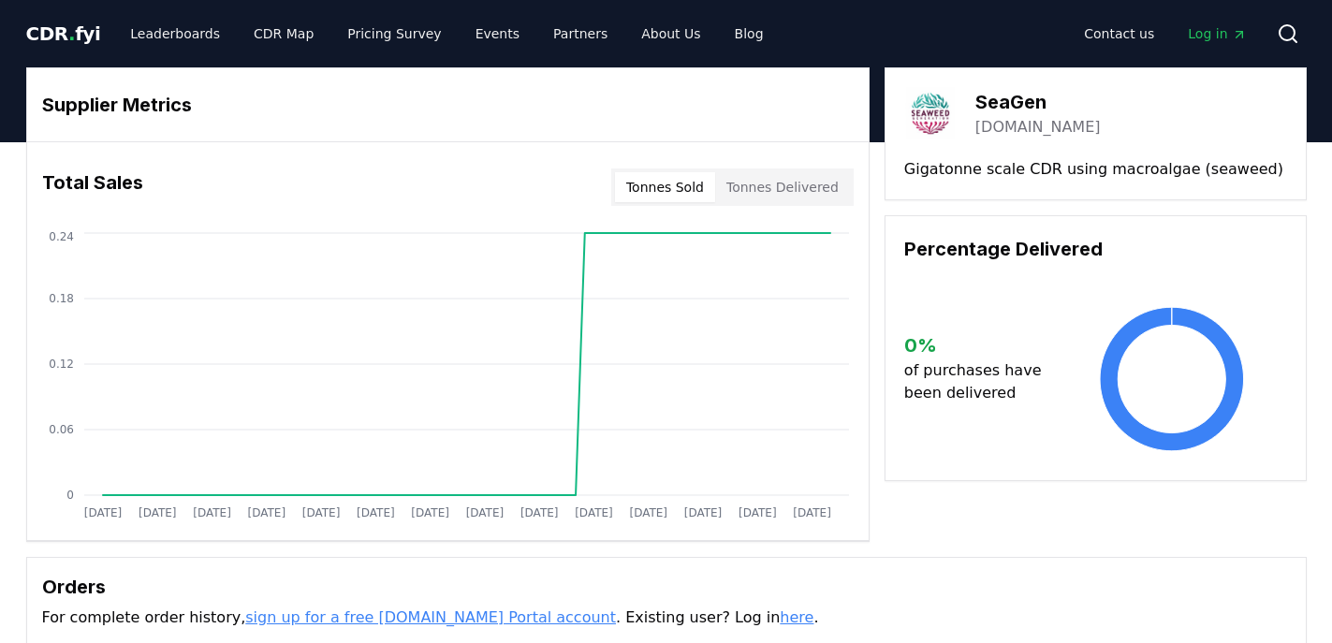
click at [985, 124] on link "[DOMAIN_NAME]" at bounding box center [1037, 127] width 125 height 22
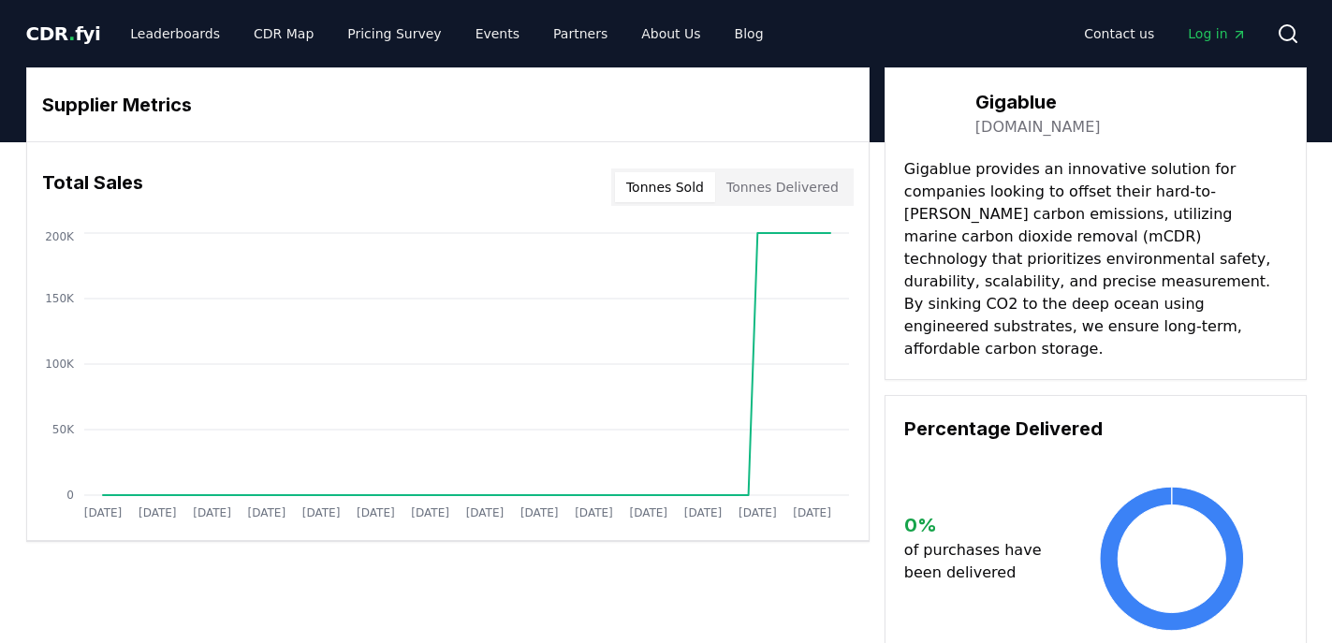
click at [1000, 120] on link "[DOMAIN_NAME]" at bounding box center [1037, 127] width 125 height 22
